Goal: Task Accomplishment & Management: Manage account settings

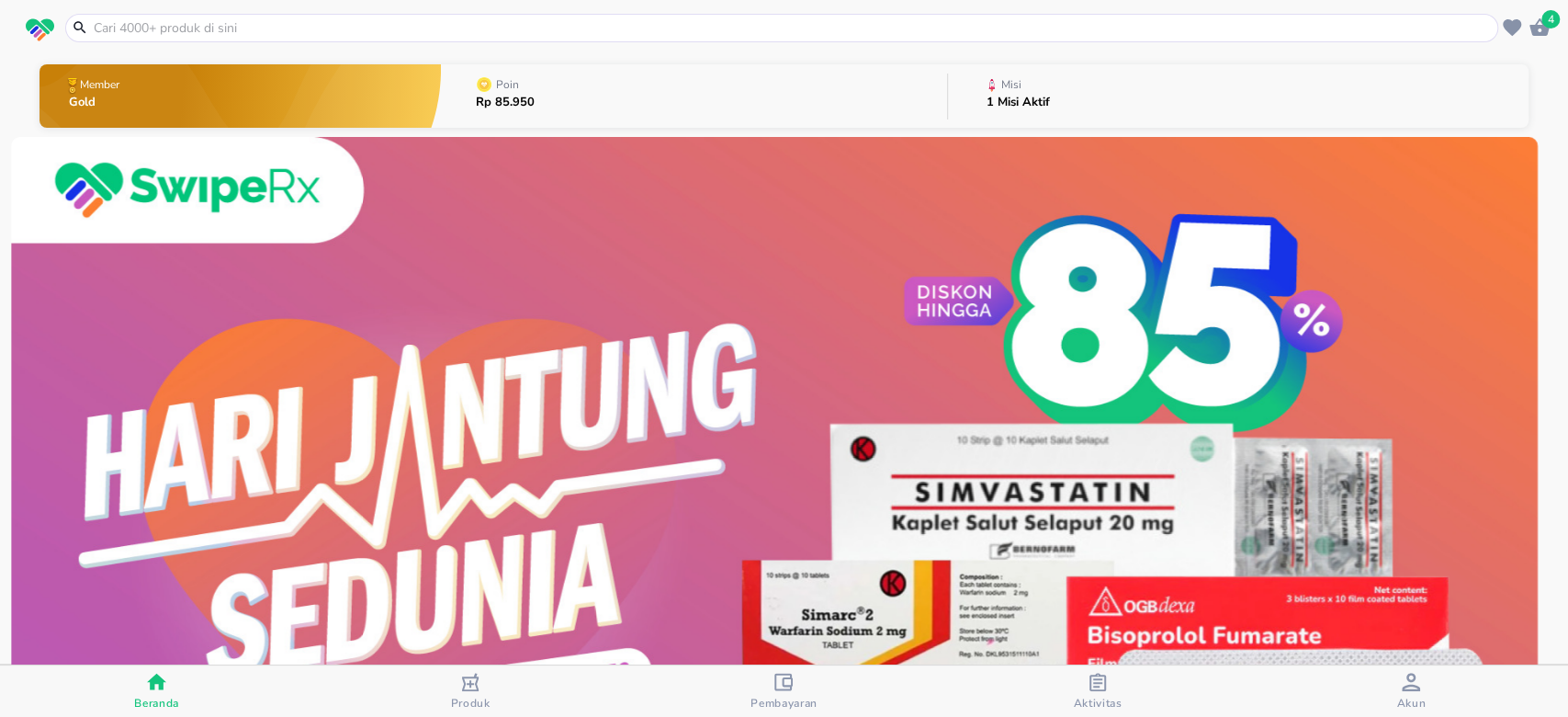
click at [1064, 77] on button "Misi 1 Misi Aktif" at bounding box center [1239, 95] width 580 height 73
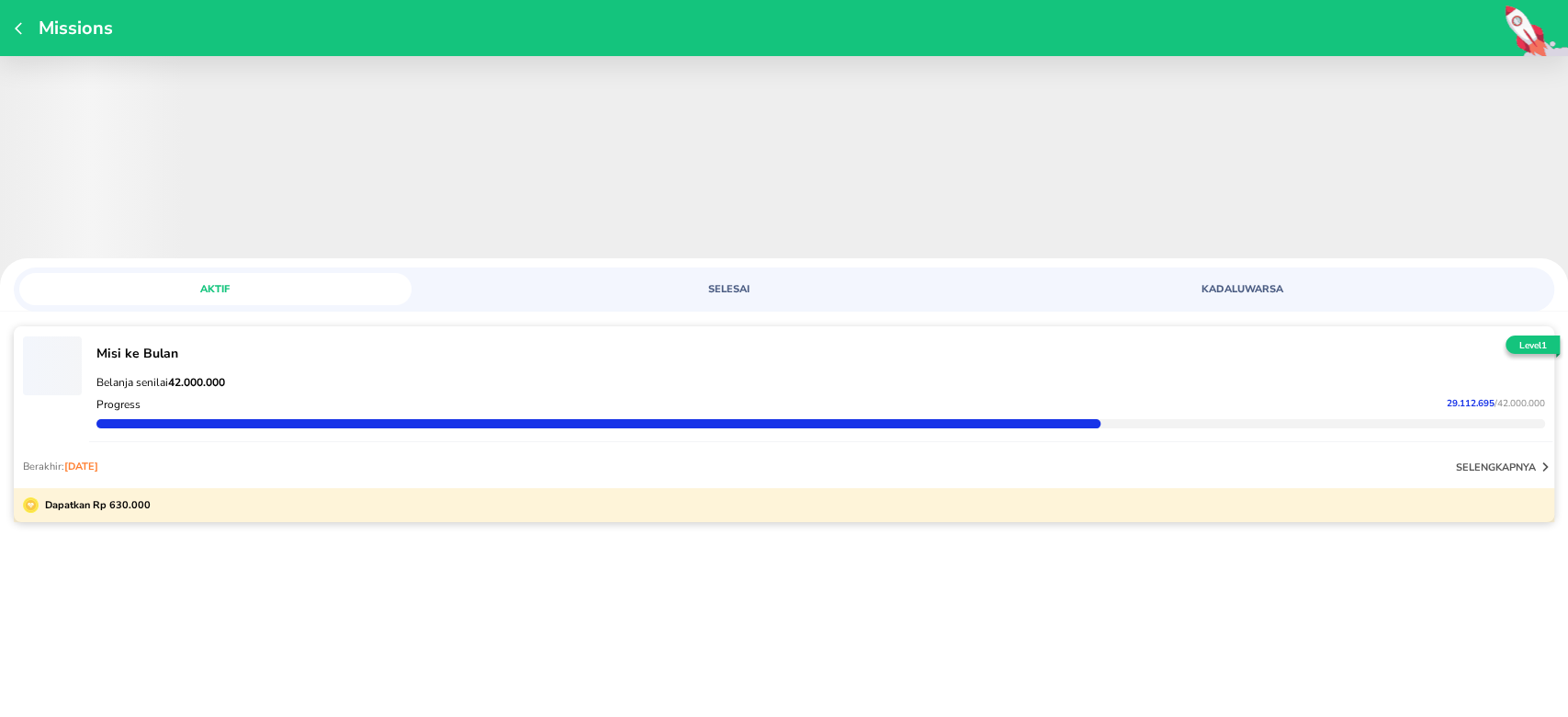
click at [1473, 401] on span "29.112.695" at bounding box center [1471, 403] width 48 height 13
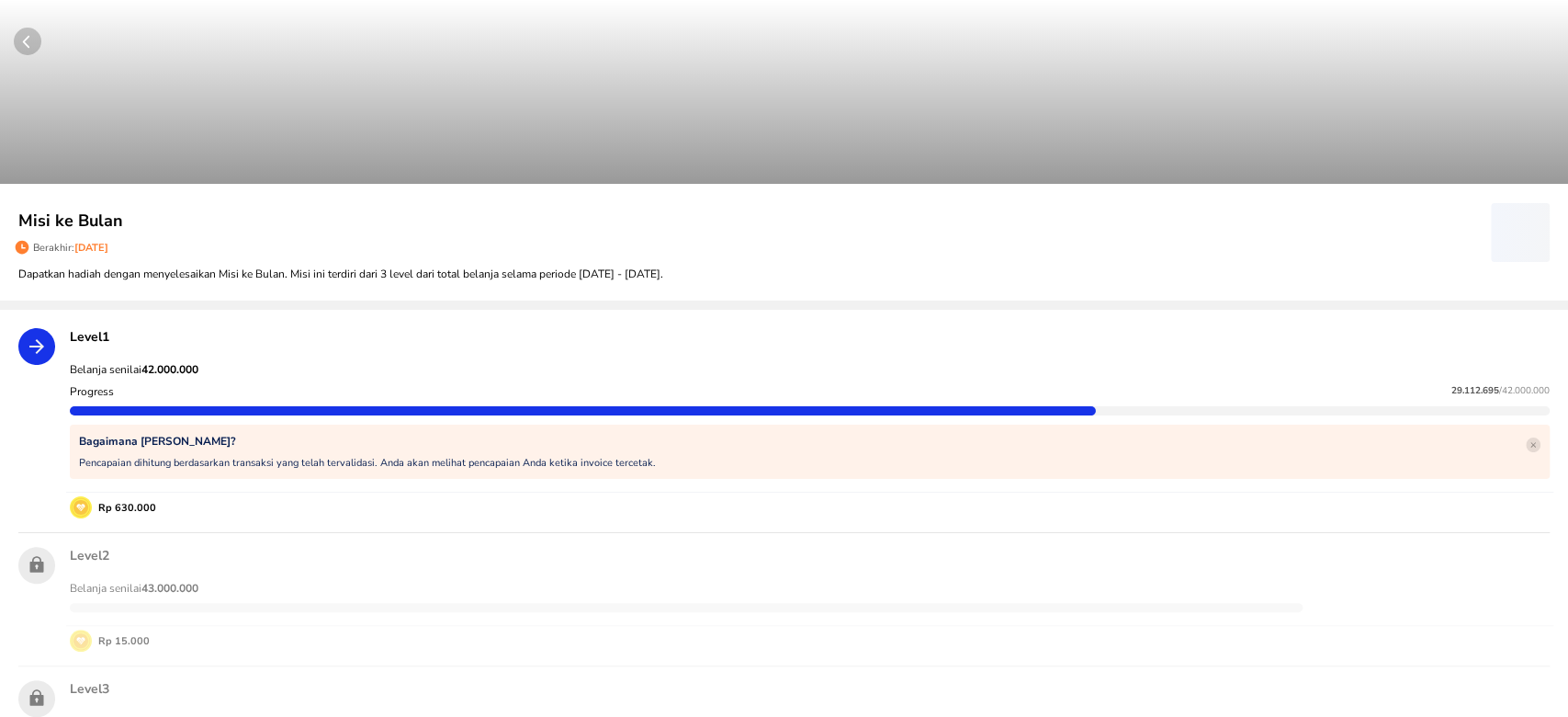
click at [1454, 392] on span "29.112.695" at bounding box center [1475, 390] width 48 height 13
copy p "29.112.695"
click at [15, 25] on button "button" at bounding box center [784, 92] width 1568 height 184
click at [18, 41] on circle "button" at bounding box center [27, 41] width 27 height 27
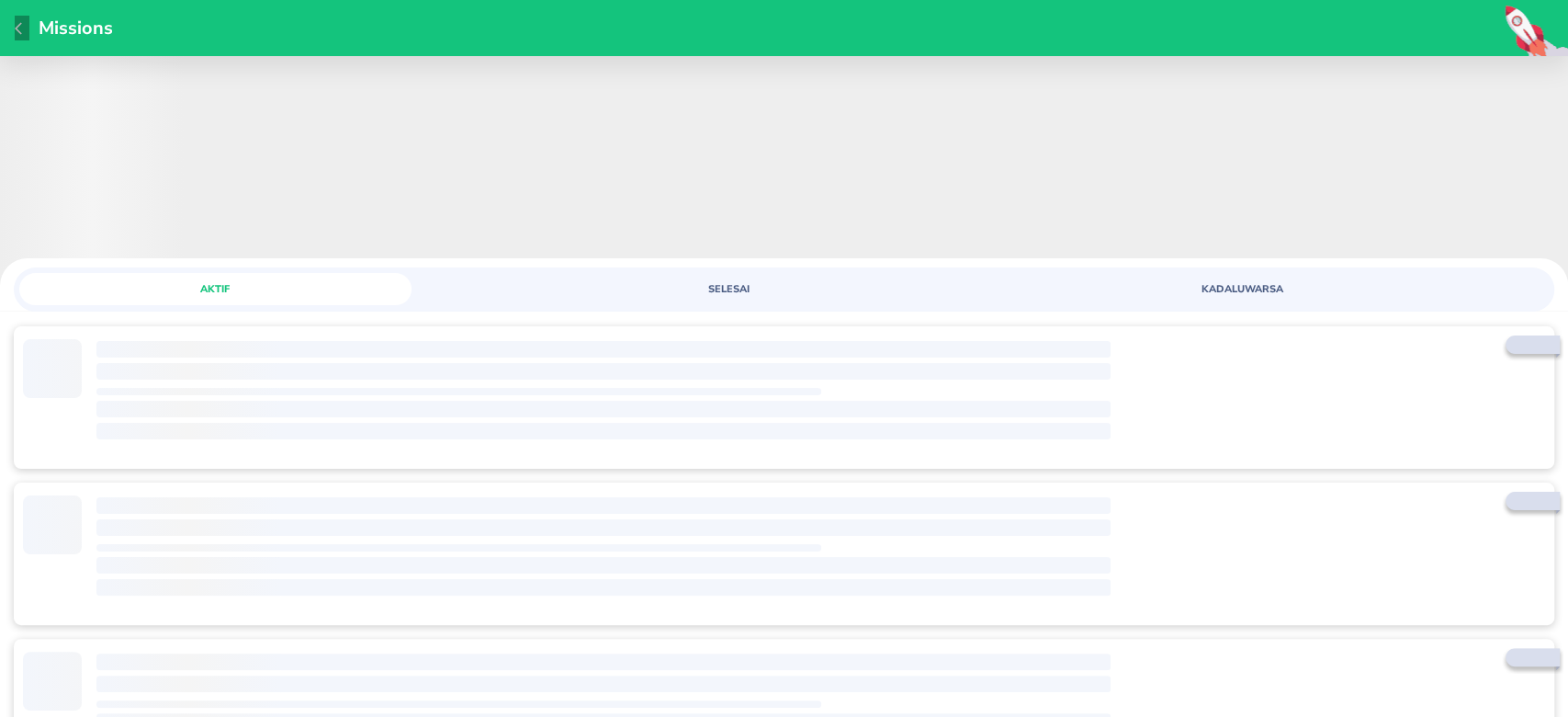
click at [20, 31] on icon "button" at bounding box center [21, 28] width 15 height 15
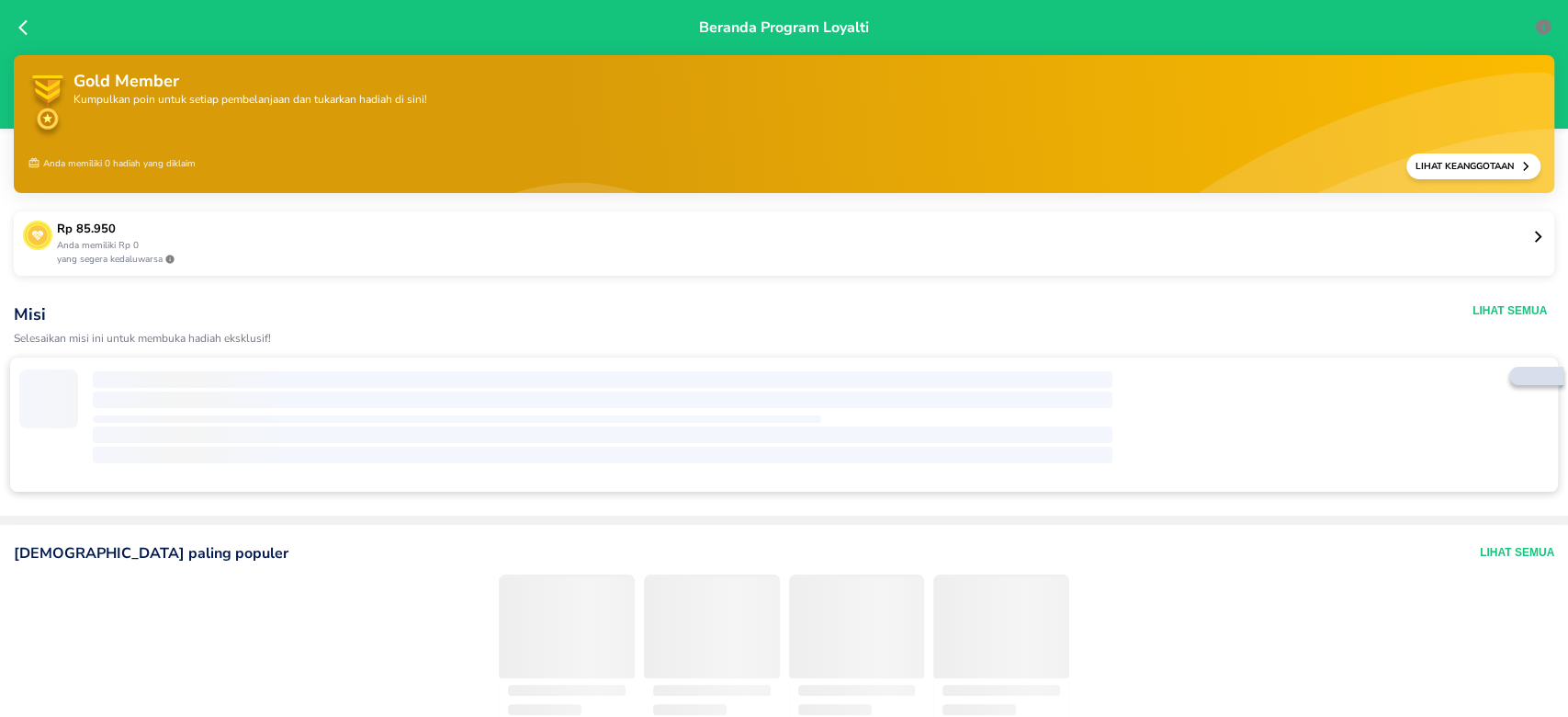
click at [23, 26] on icon at bounding box center [27, 27] width 19 height 19
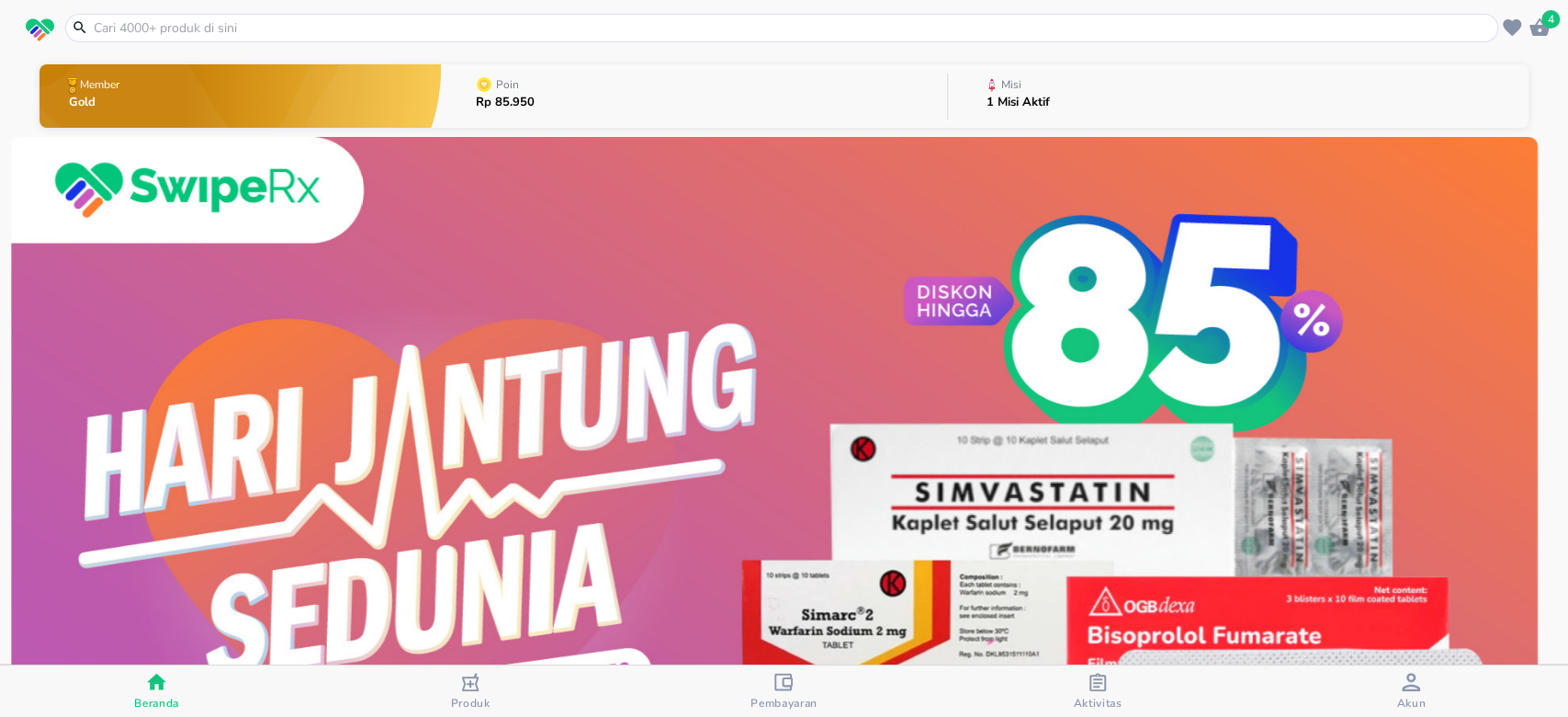
click at [1421, 678] on div "Akun" at bounding box center [1411, 692] width 29 height 38
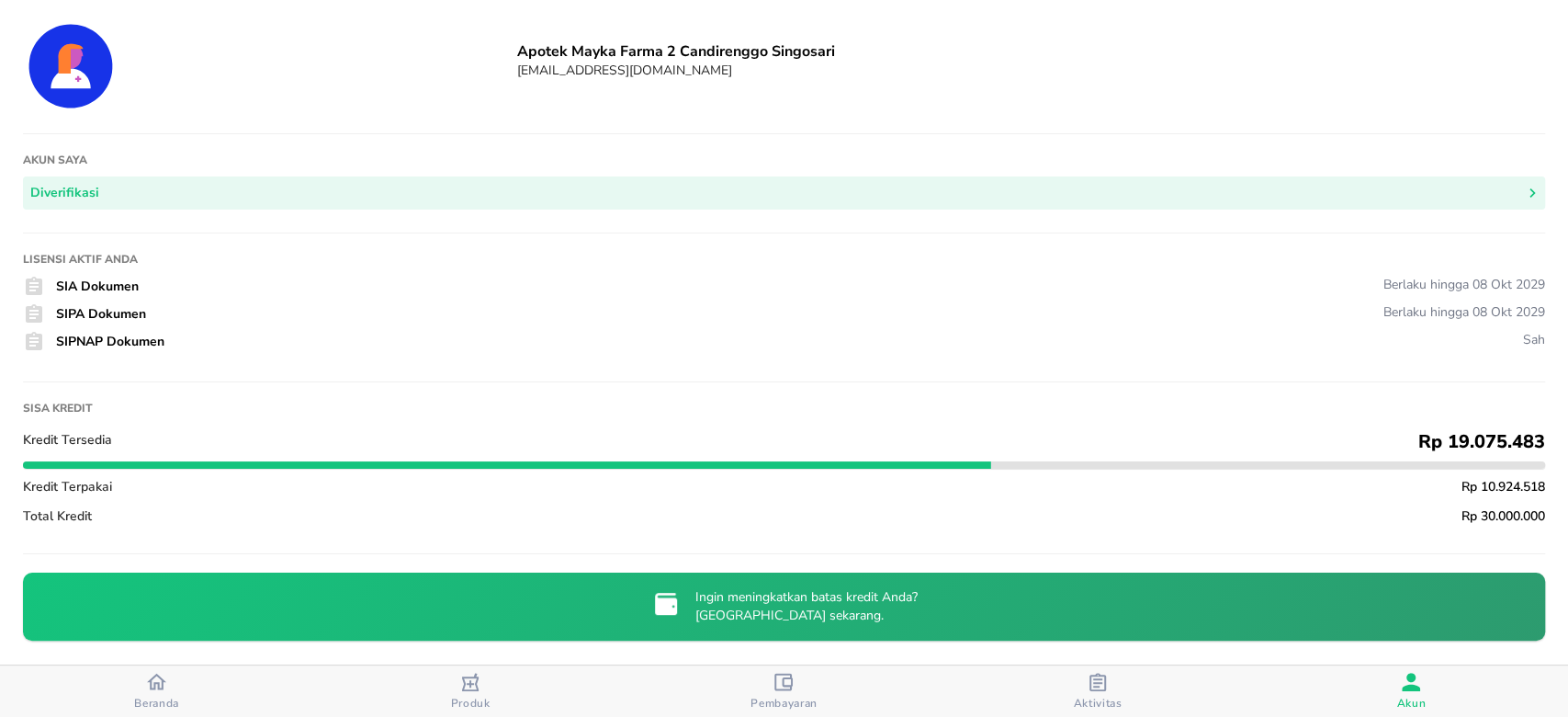
click at [159, 712] on button "Beranda" at bounding box center [157, 691] width 314 height 52
